Goal: Transaction & Acquisition: Book appointment/travel/reservation

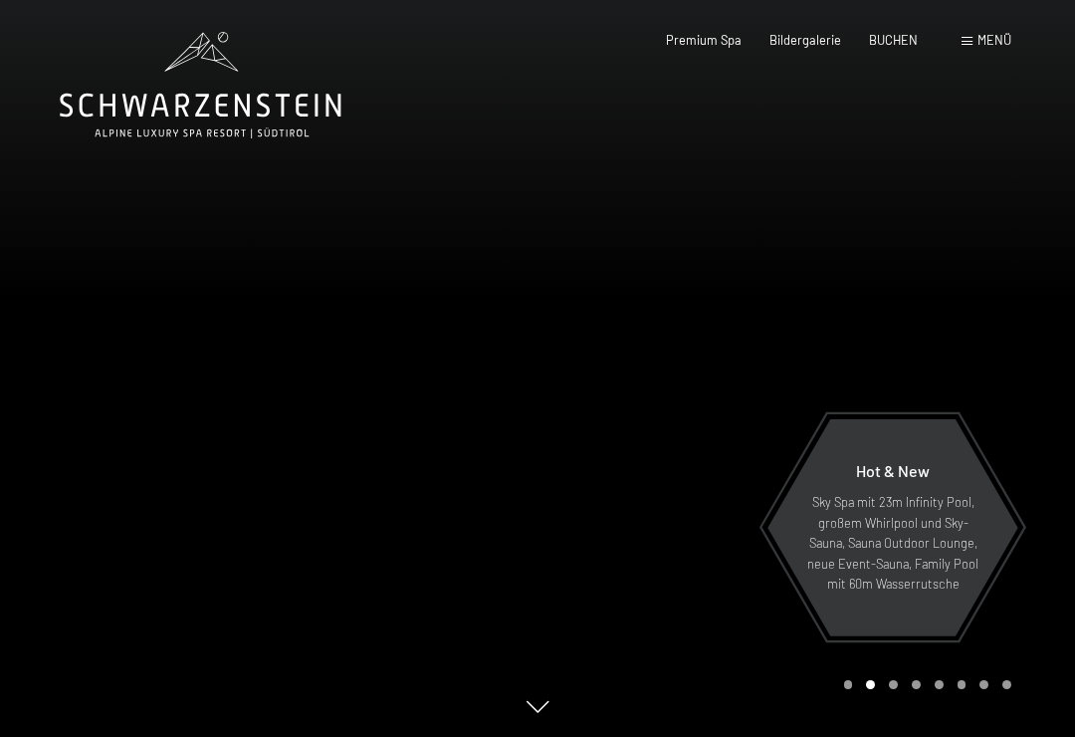
click at [813, 39] on span "Bildergalerie" at bounding box center [805, 40] width 72 height 16
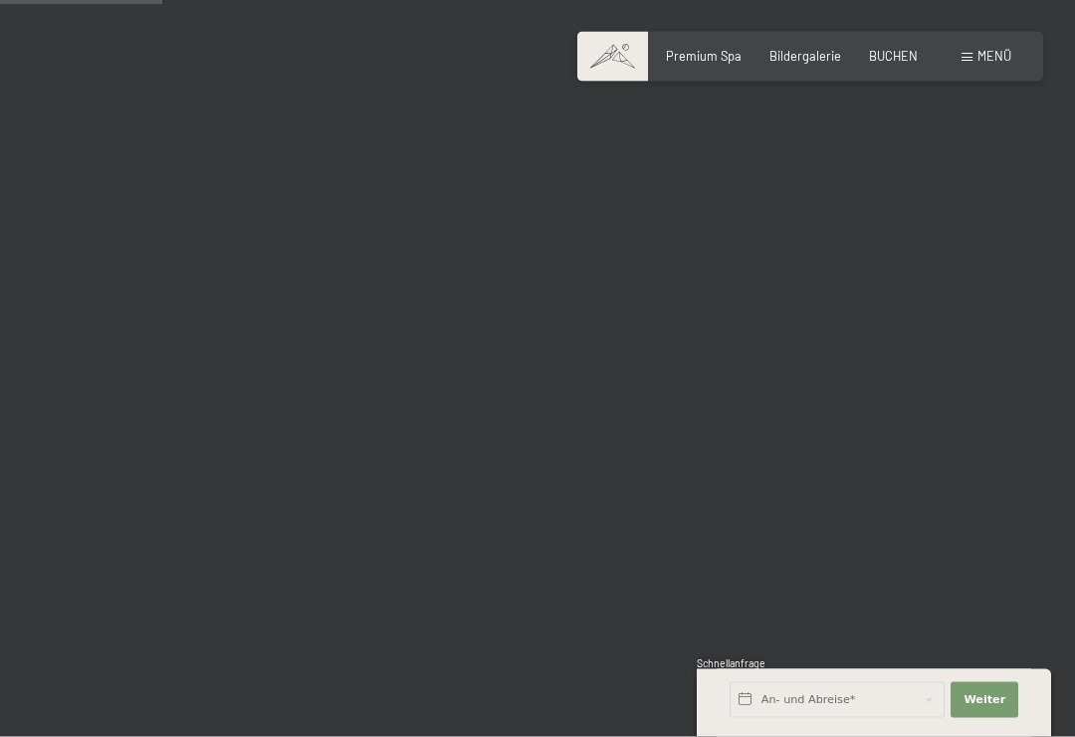
scroll to position [2254, 0]
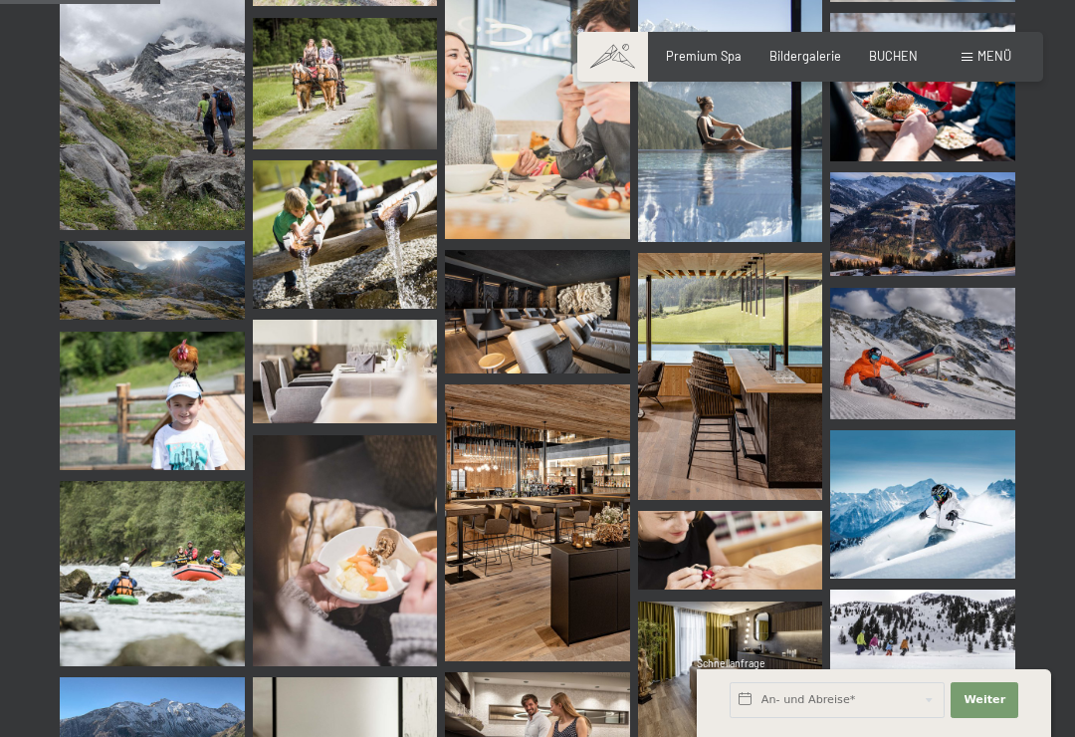
click at [977, 58] on span "Menü" at bounding box center [994, 56] width 34 height 16
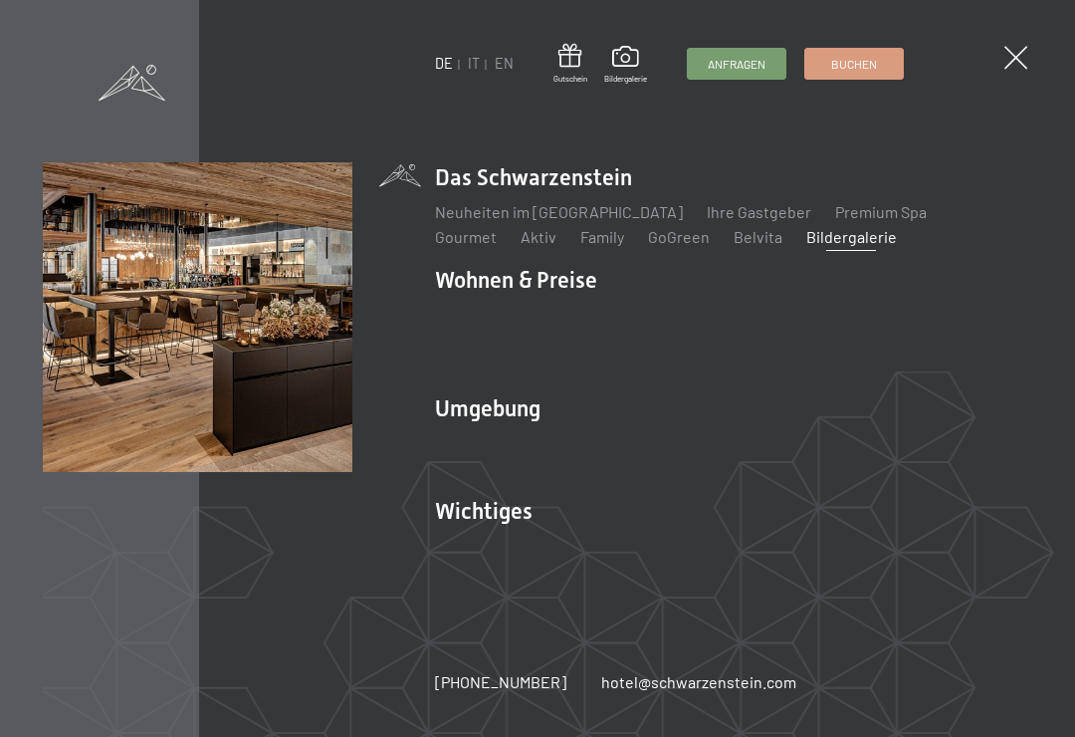
click at [463, 431] on img at bounding box center [245, 245] width 491 height 491
click at [459, 411] on img at bounding box center [245, 245] width 491 height 491
click at [487, 419] on img at bounding box center [245, 245] width 491 height 491
click at [450, 418] on img at bounding box center [245, 245] width 491 height 491
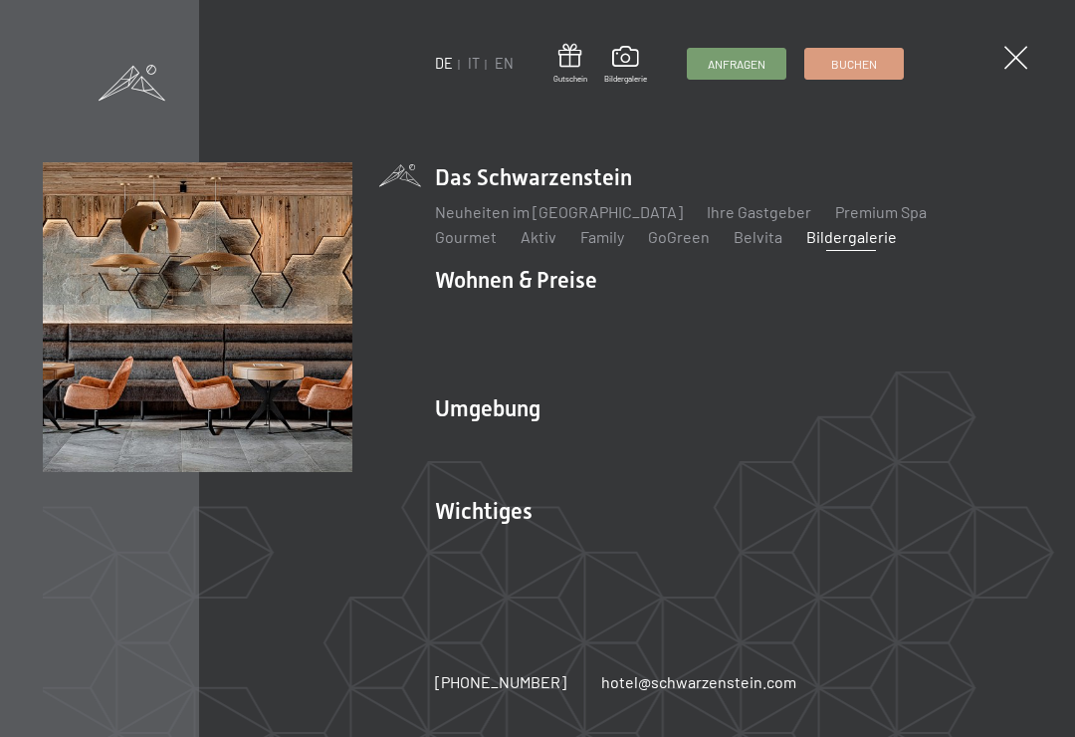
click at [439, 552] on link "Lage & Anreise" at bounding box center [488, 545] width 107 height 19
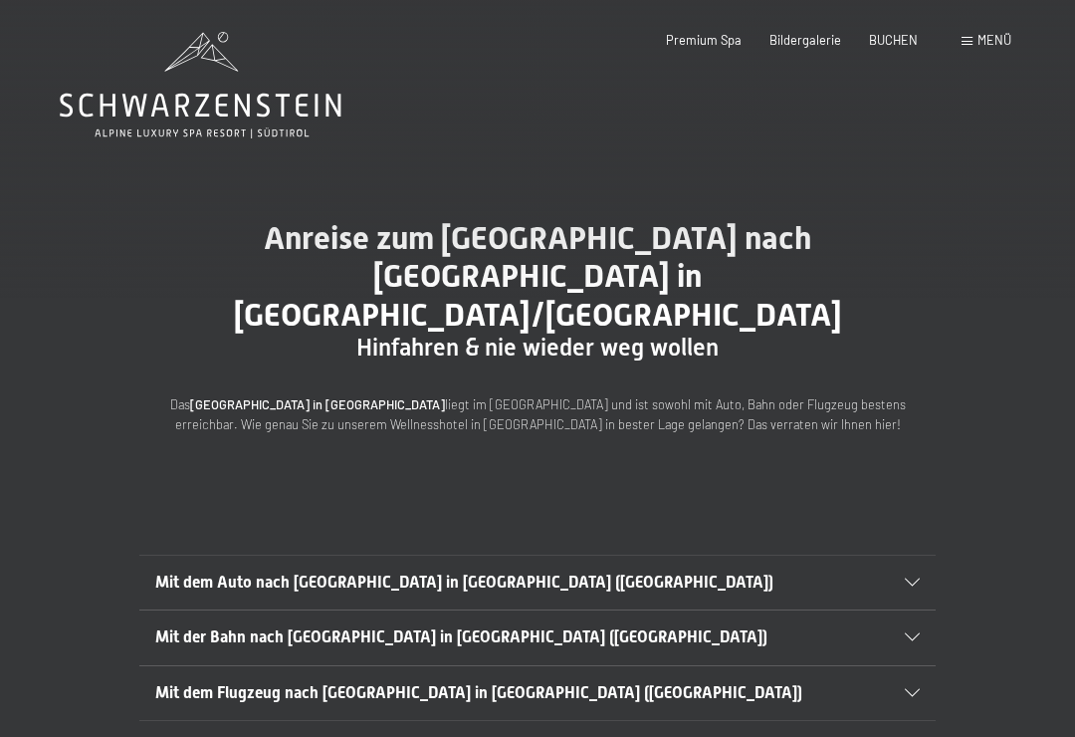
click at [698, 44] on span "Premium Spa" at bounding box center [704, 40] width 76 height 16
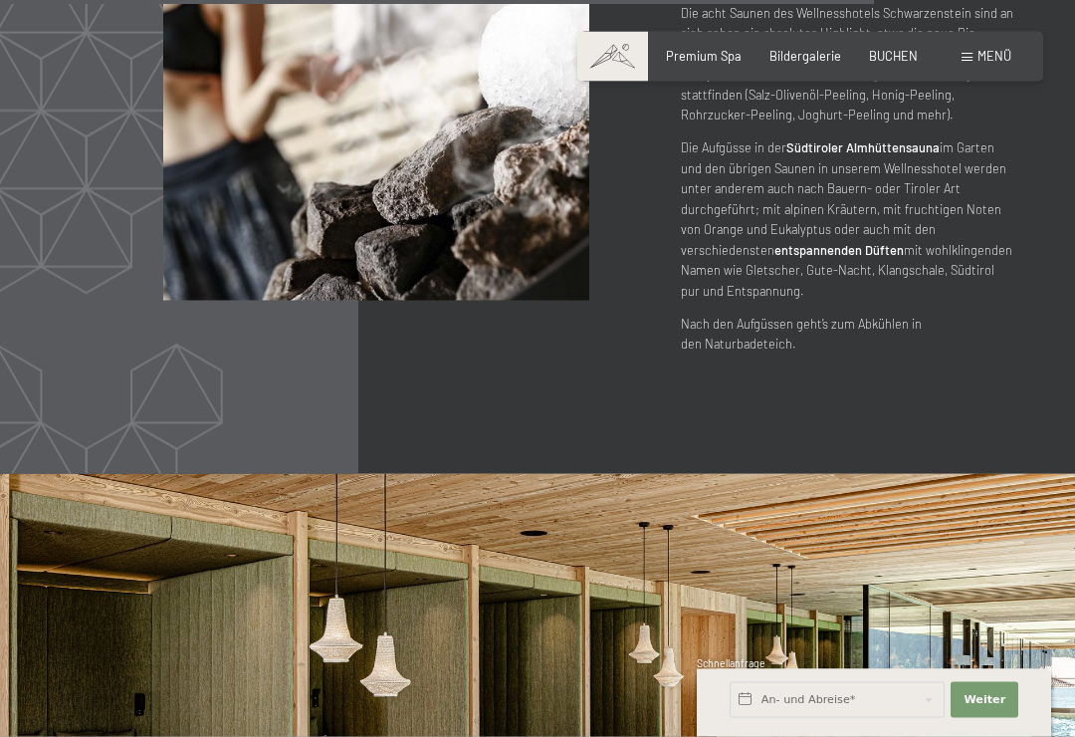
scroll to position [7677, 0]
click at [887, 51] on span "BUCHEN" at bounding box center [893, 56] width 49 height 16
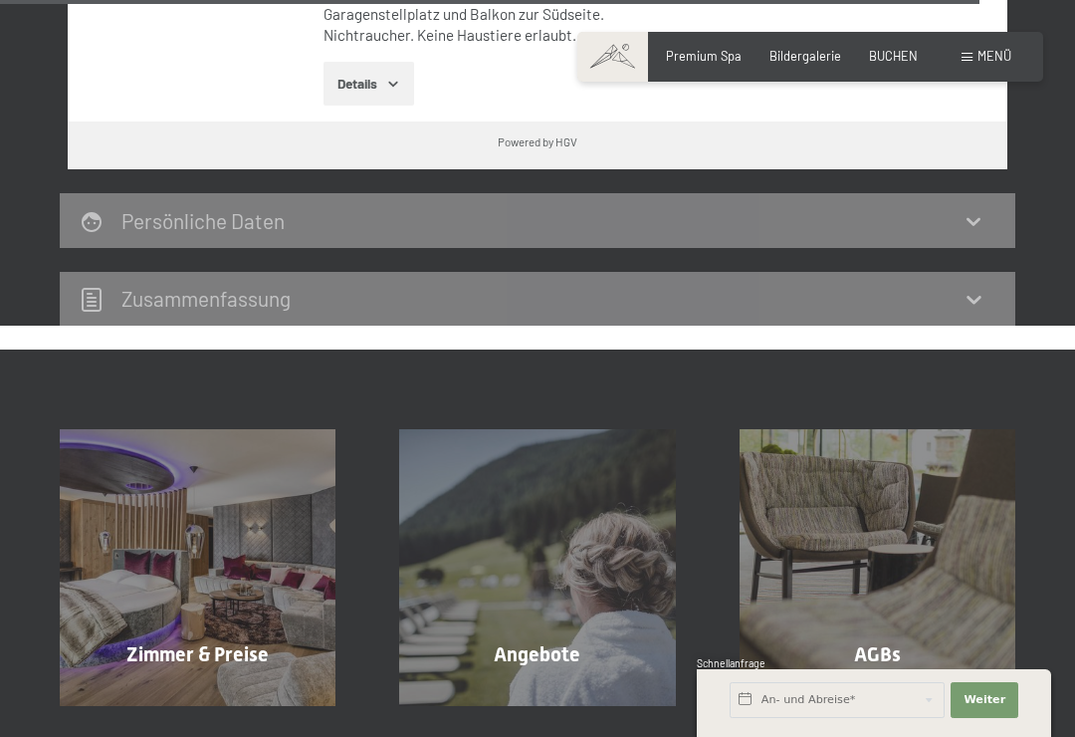
scroll to position [6342, 0]
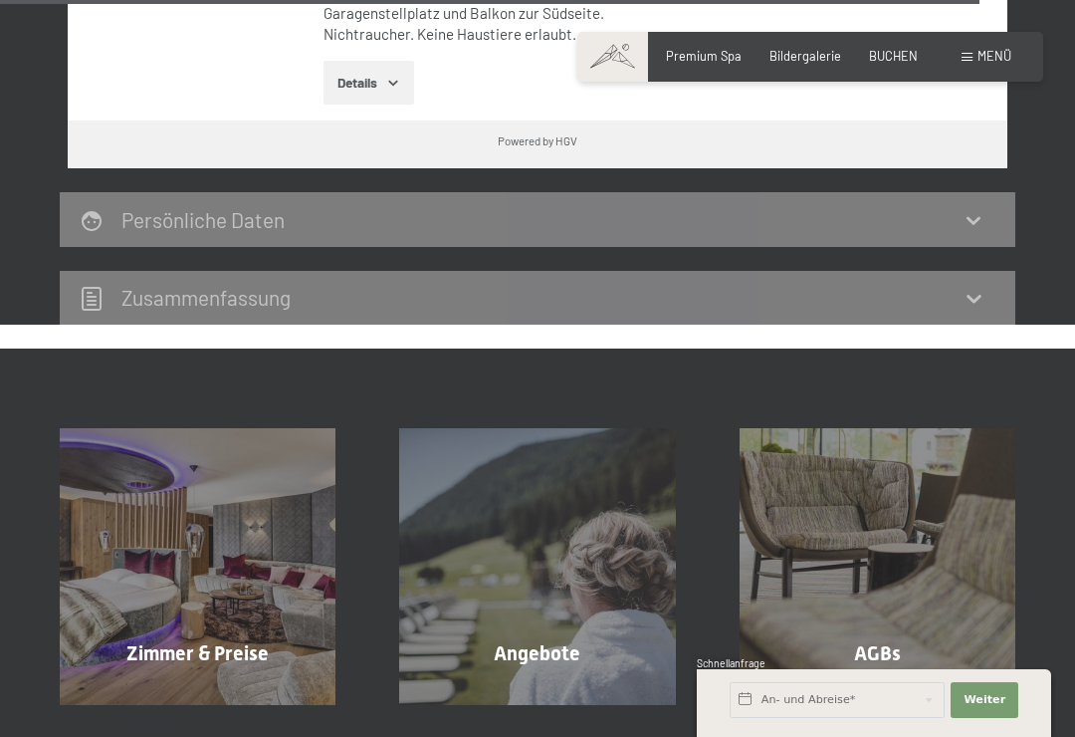
click at [550, 687] on span "Mehr erfahren" at bounding box center [541, 696] width 99 height 18
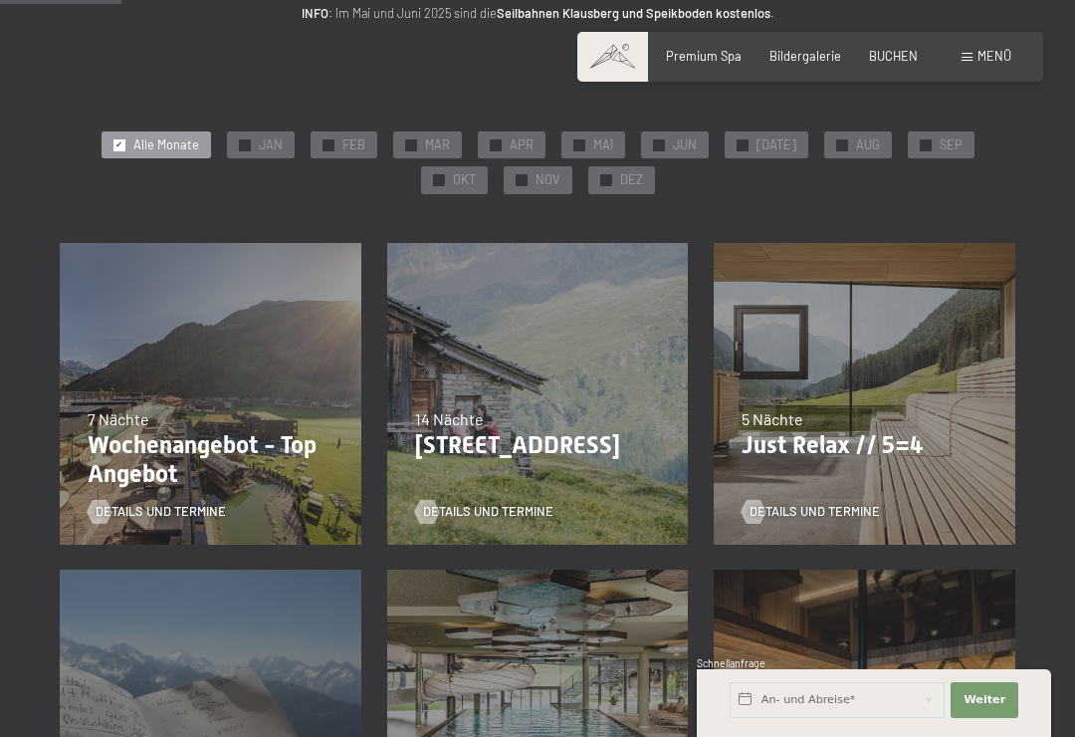
scroll to position [286, 0]
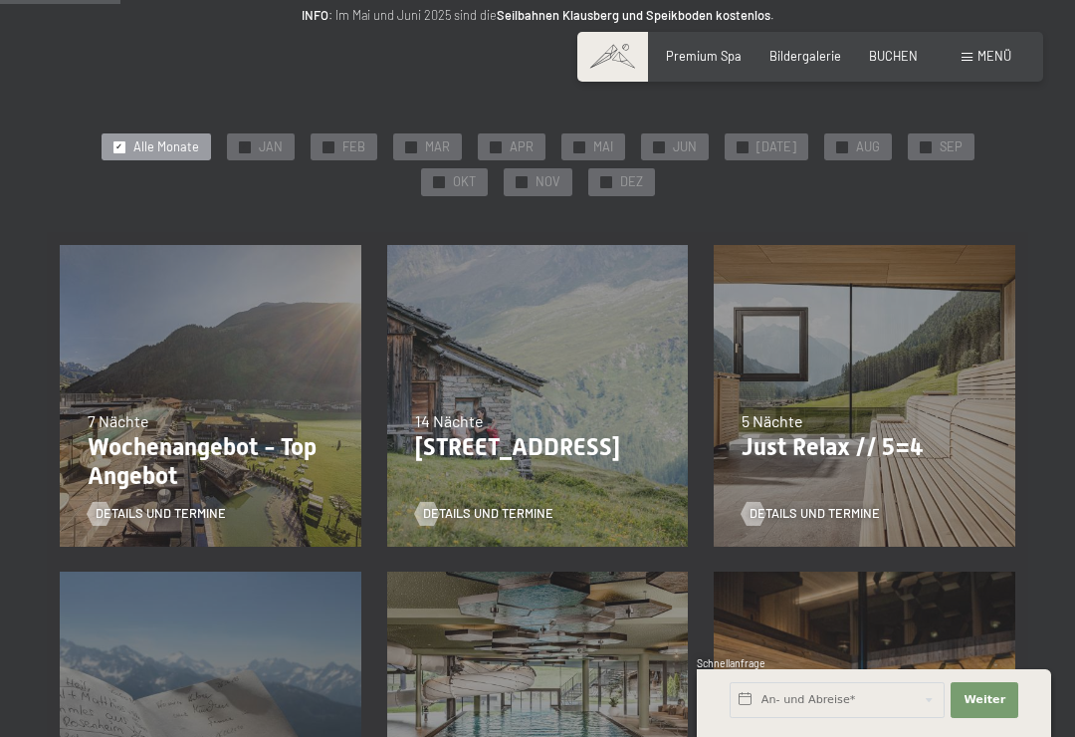
click at [95, 439] on p "Wochenangebot - Top Angebot" at bounding box center [211, 462] width 246 height 58
click at [911, 436] on p "Just Relax // 5=4" at bounding box center [865, 447] width 246 height 29
click at [879, 517] on span "Details und Termine" at bounding box center [815, 514] width 130 height 18
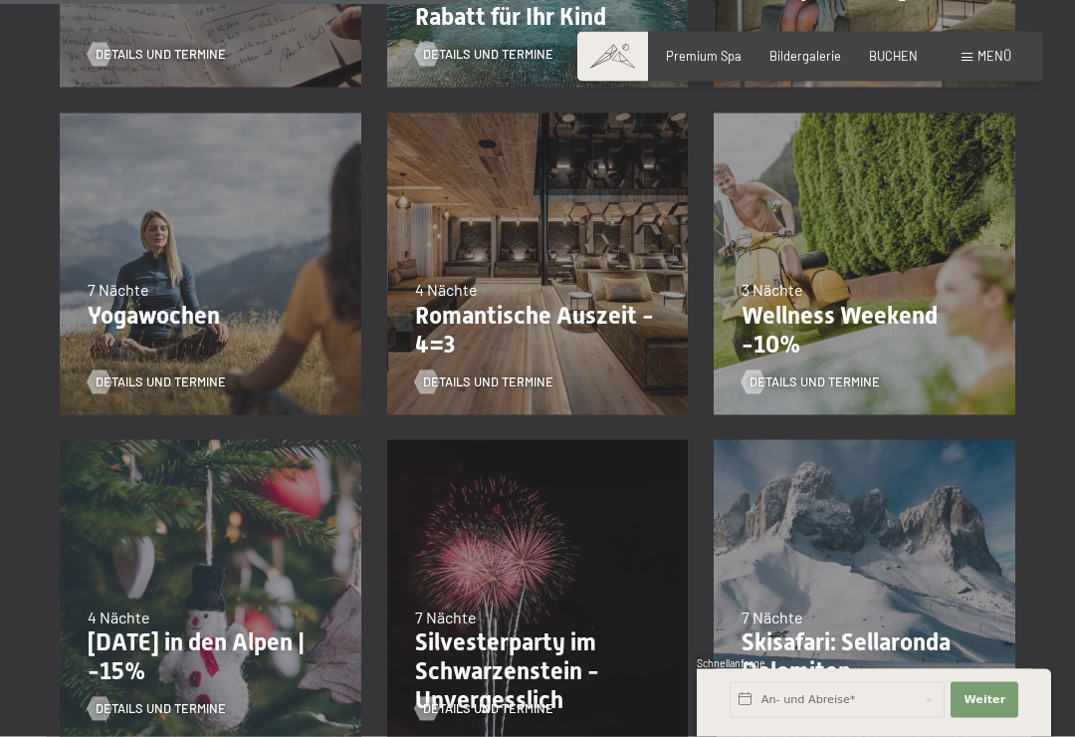
scroll to position [1081, 0]
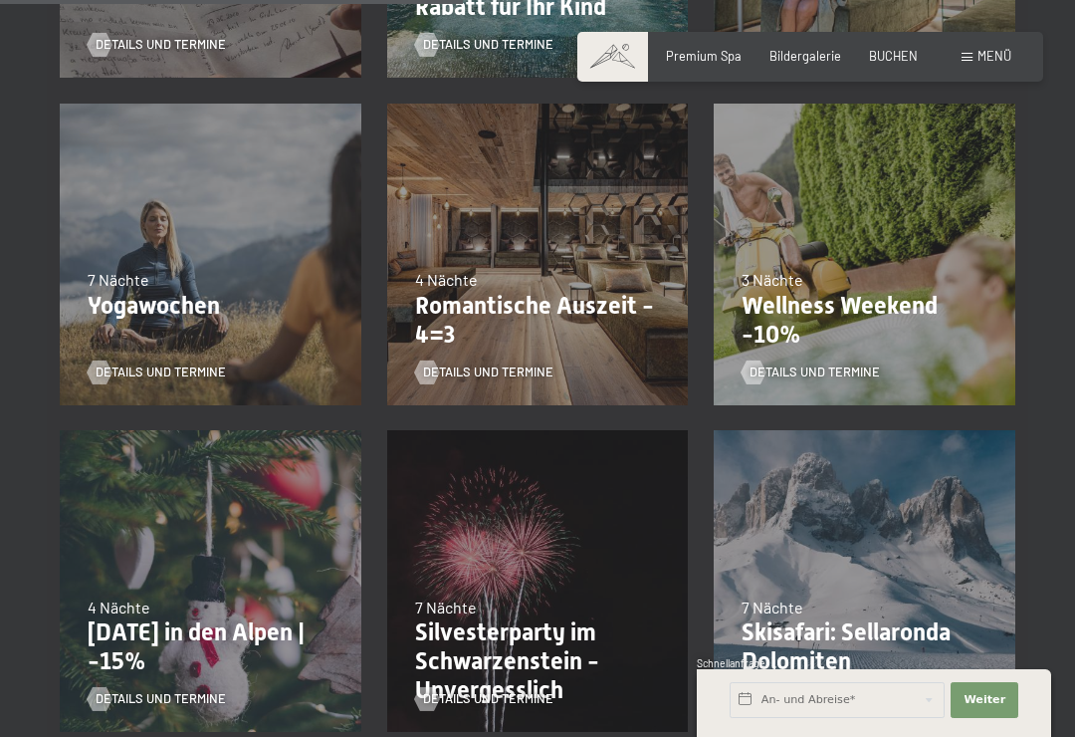
click at [459, 316] on p "Romantische Auszeit - 4=3" at bounding box center [538, 321] width 246 height 58
click at [462, 375] on span "Details und Termine" at bounding box center [488, 372] width 130 height 18
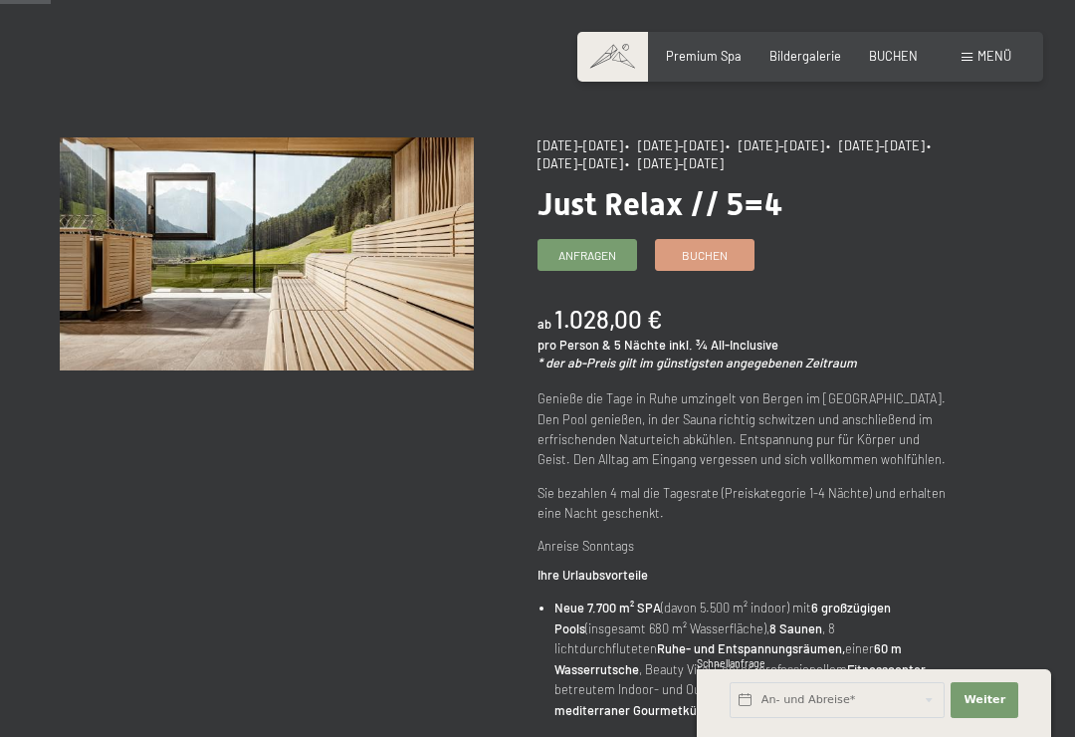
scroll to position [100, 0]
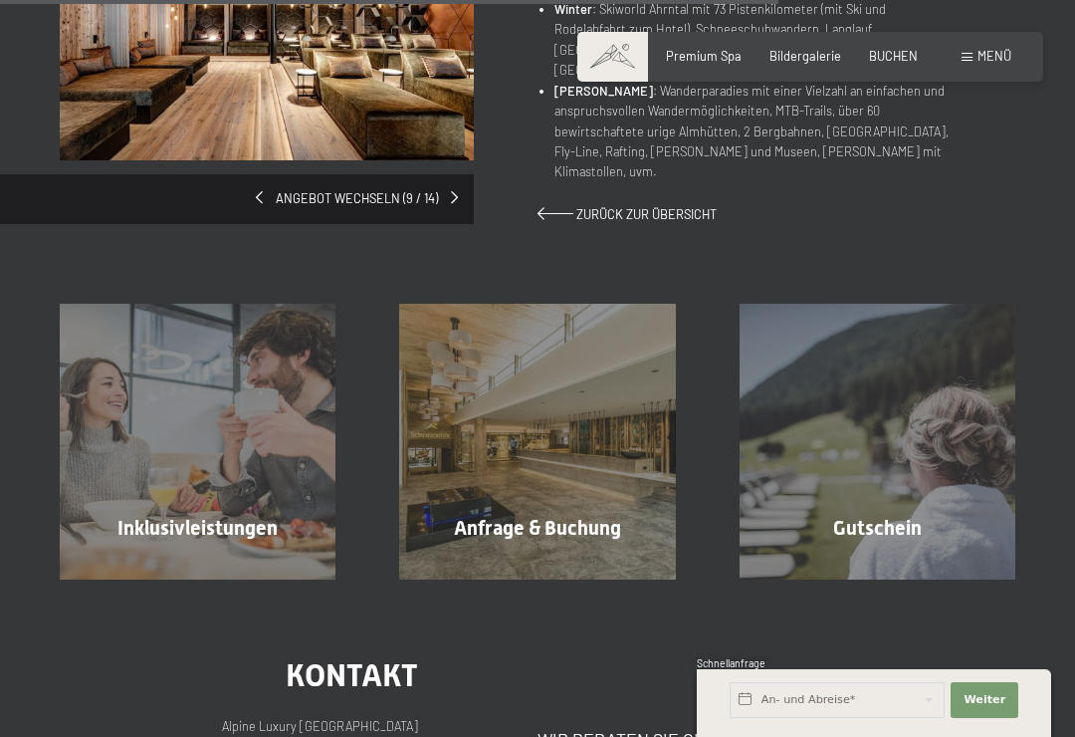
scroll to position [1442, 0]
click at [116, 491] on div "Inklusivleistungen Mehr erfahren" at bounding box center [197, 441] width 339 height 276
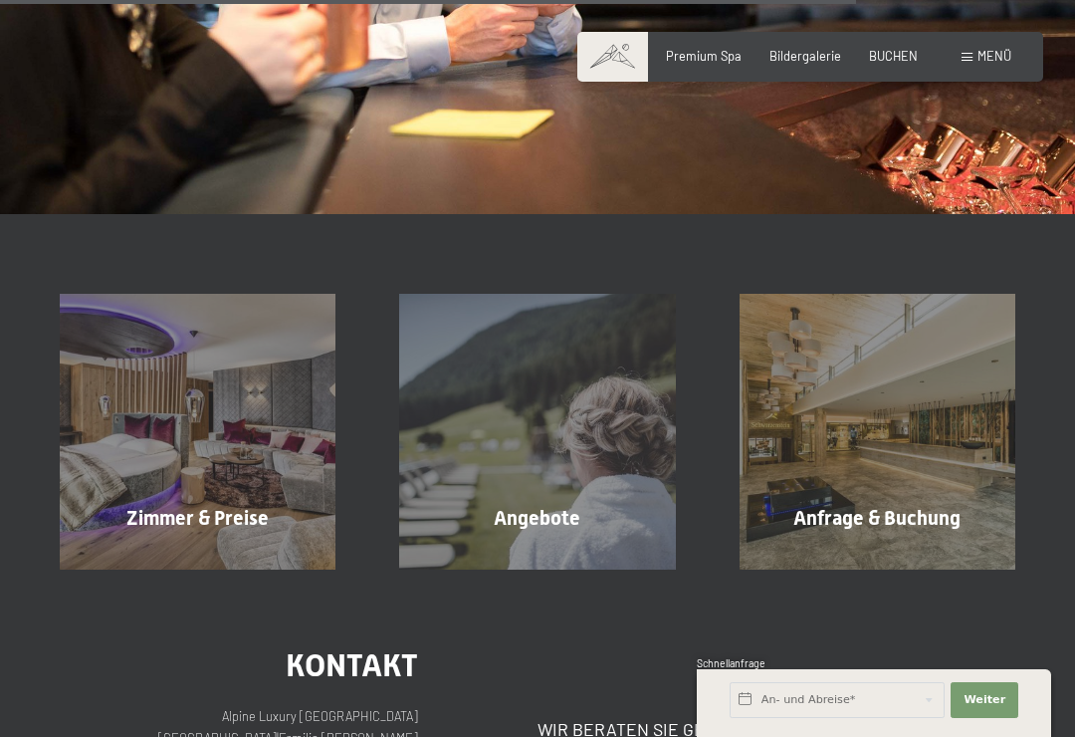
scroll to position [2278, 0]
click at [125, 431] on div "Zimmer & Preise Mehr erfahren" at bounding box center [197, 433] width 339 height 276
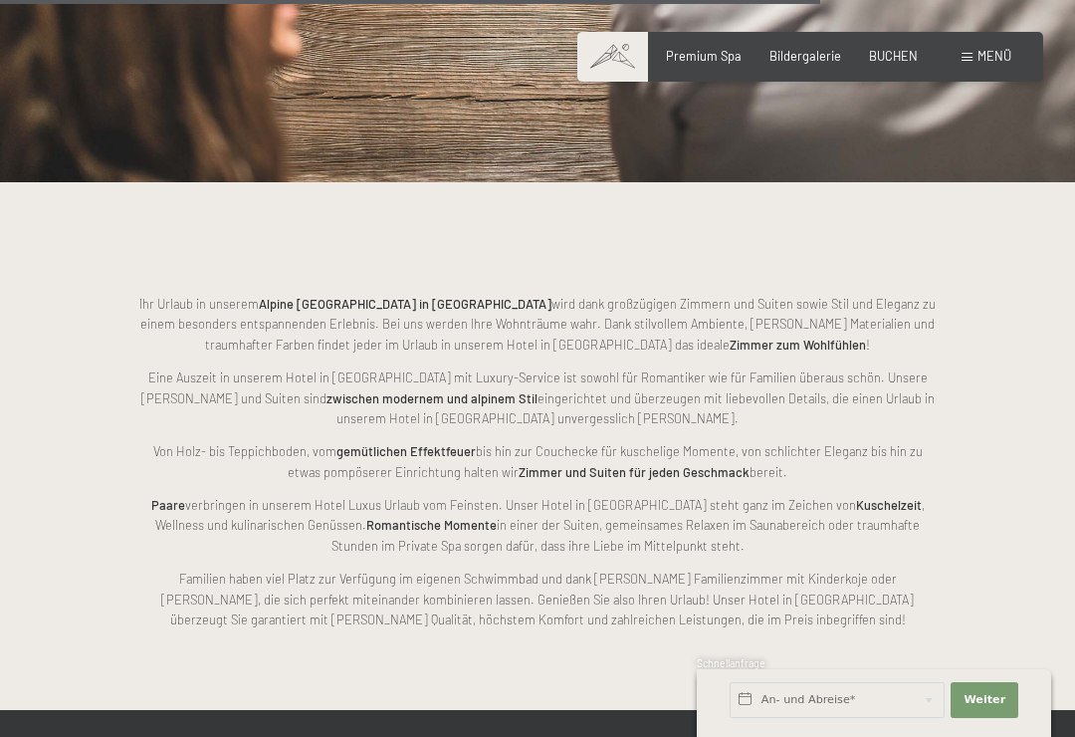
scroll to position [3535, 0]
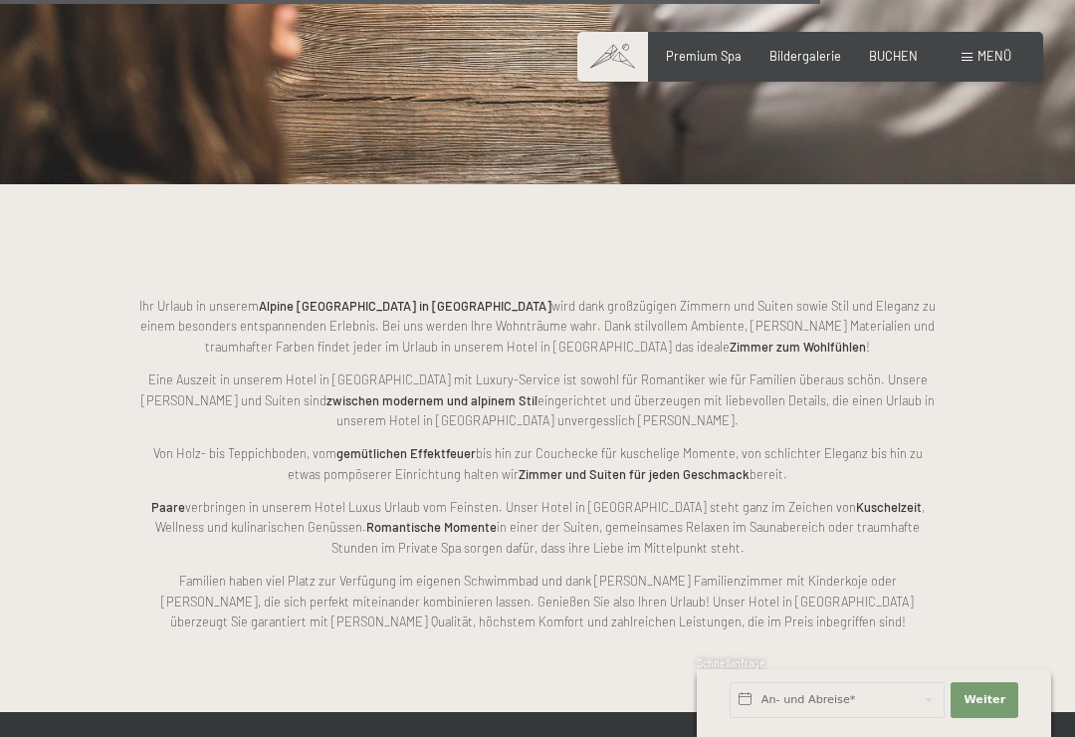
click at [506, 375] on p "Eine Auszeit in unserem Hotel in [GEOGRAPHIC_DATA] mit Luxury-Service ist sowoh…" at bounding box center [537, 399] width 796 height 61
